Goal: Information Seeking & Learning: Learn about a topic

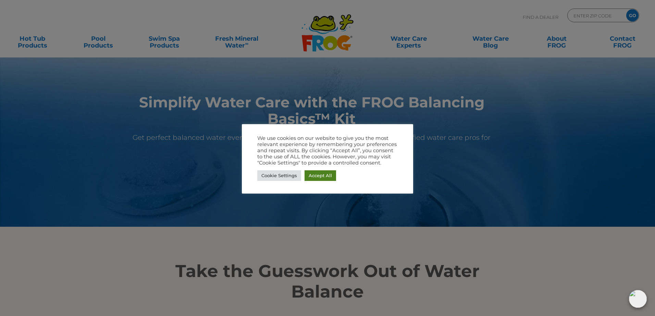
drag, startPoint x: 307, startPoint y: 175, endPoint x: 312, endPoint y: 183, distance: 9.5
click at [308, 175] on link "Accept All" at bounding box center [321, 176] width 32 height 11
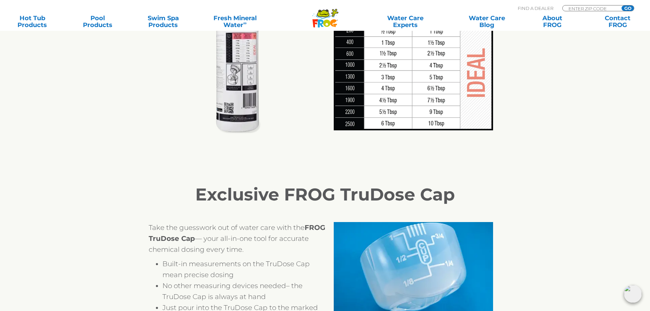
scroll to position [754, 0]
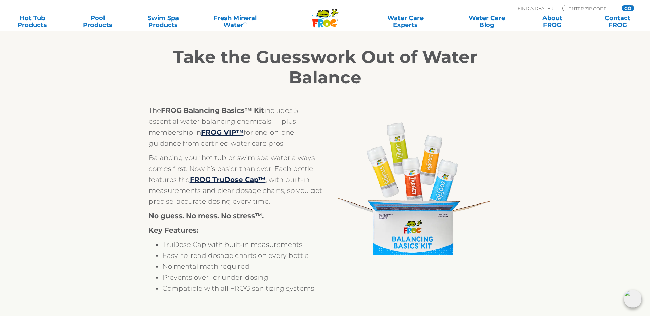
scroll to position [171, 0]
